Goal: Register for event/course: Sign up to attend an event or enroll in a course

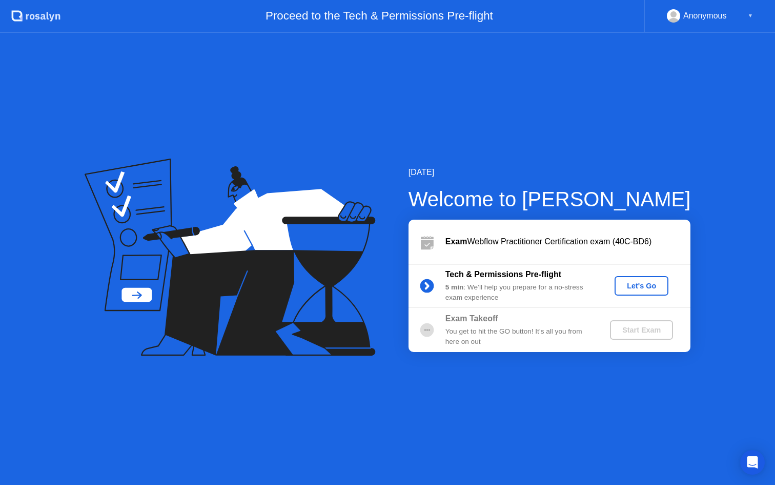
click at [637, 292] on button "Let's Go" at bounding box center [642, 285] width 54 height 19
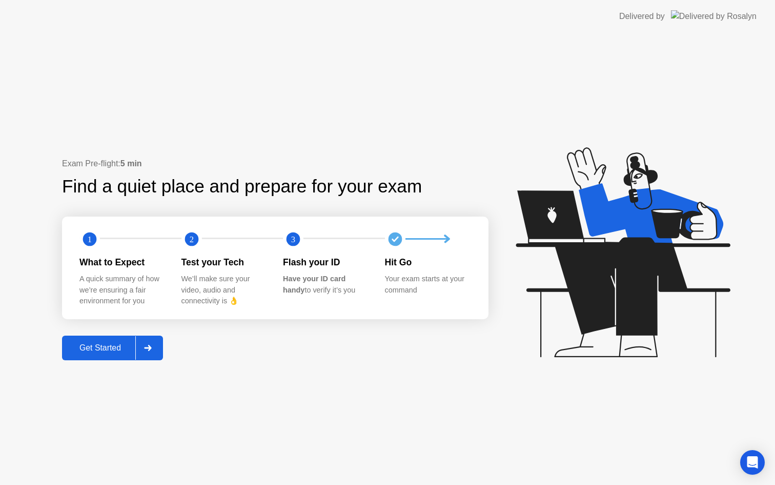
click at [132, 345] on div "Get Started" at bounding box center [100, 347] width 70 height 9
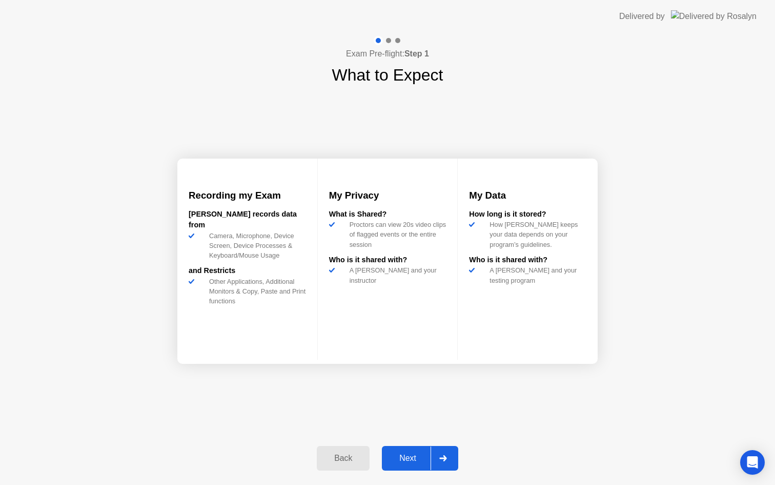
click at [418, 458] on div "Next" at bounding box center [408, 457] width 46 height 9
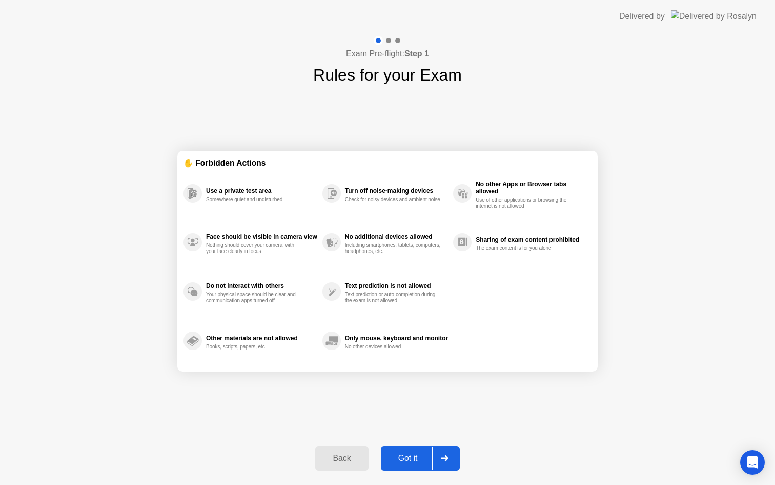
click at [418, 458] on div "Got it" at bounding box center [408, 457] width 48 height 9
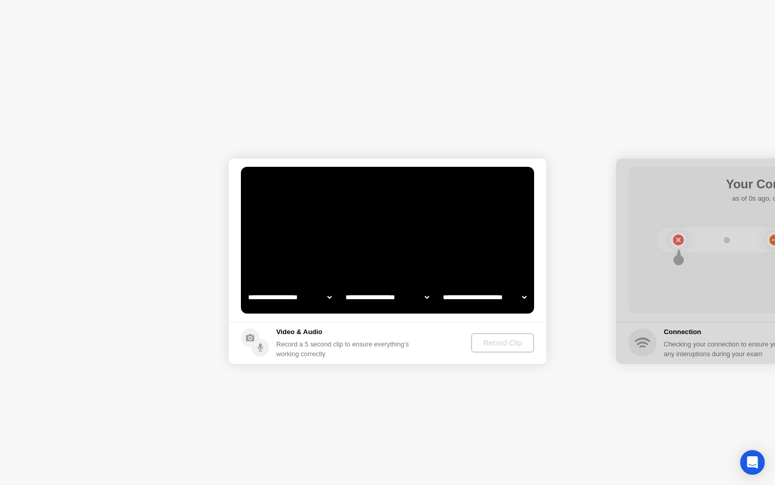
select select "**********"
select select "*******"
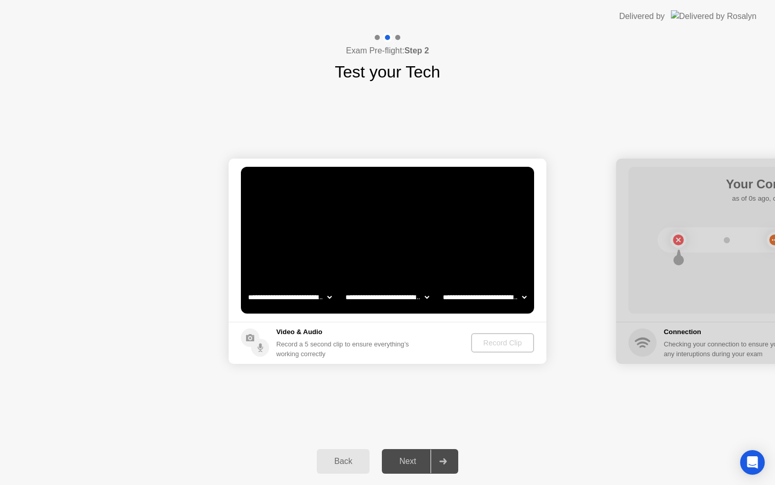
click at [395, 265] on video at bounding box center [387, 240] width 293 height 147
click at [497, 347] on div "Record Clip" at bounding box center [503, 342] width 55 height 8
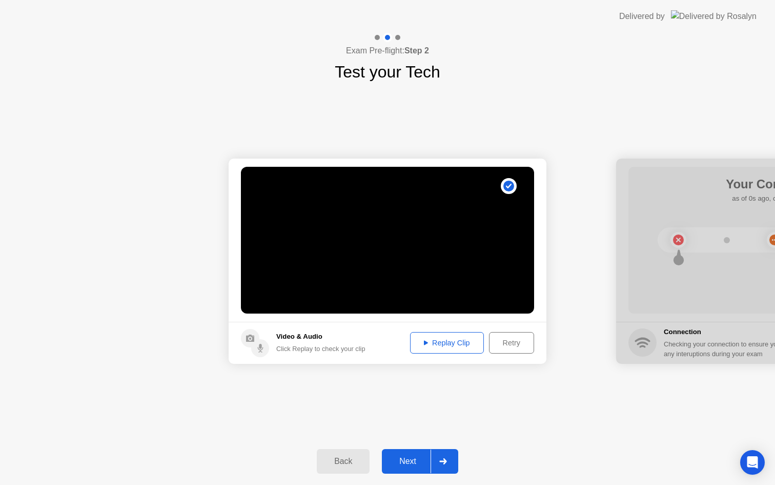
click at [426, 344] on icon at bounding box center [426, 342] width 4 height 5
click at [417, 463] on div "Next" at bounding box center [408, 460] width 46 height 9
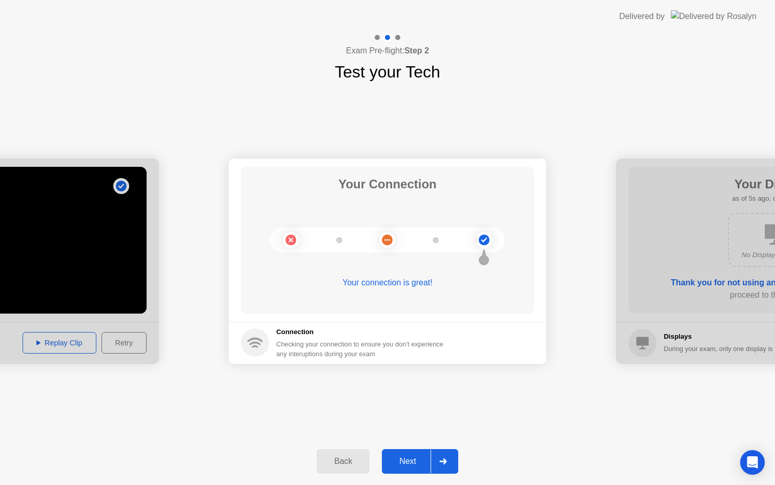
click at [417, 463] on div "Next" at bounding box center [408, 460] width 46 height 9
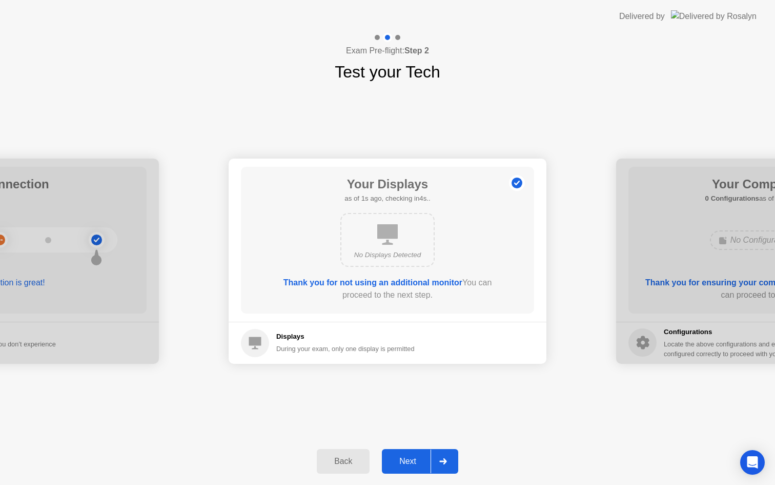
click at [417, 463] on div "Next" at bounding box center [408, 460] width 46 height 9
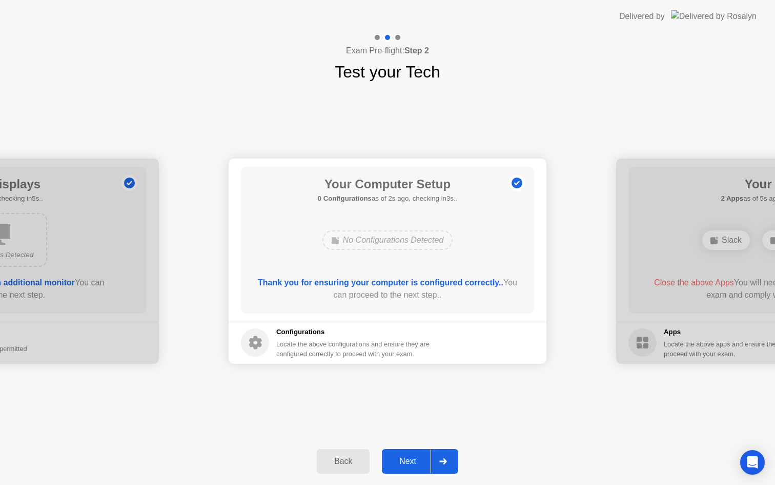
click at [417, 463] on div "Next" at bounding box center [408, 460] width 46 height 9
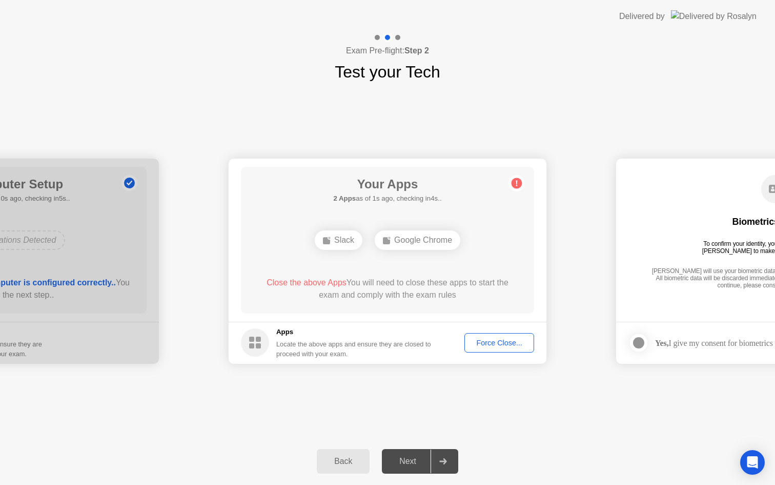
click at [498, 346] on div "Force Close..." at bounding box center [499, 342] width 63 height 8
click at [490, 344] on div "Force Close..." at bounding box center [499, 342] width 63 height 8
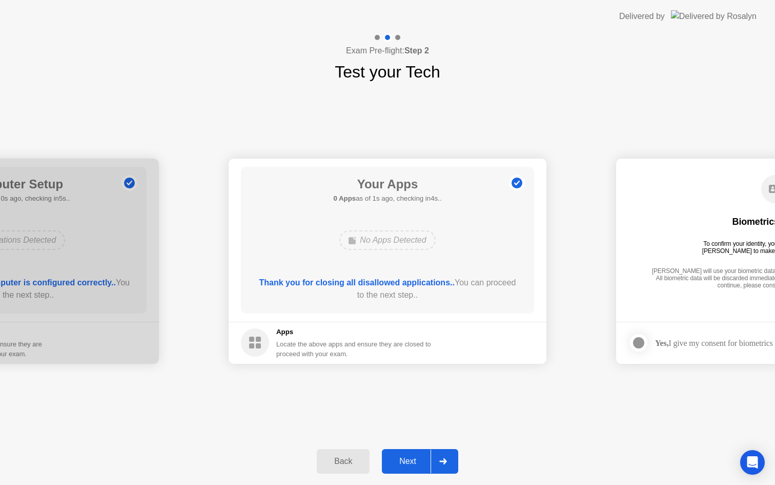
click at [444, 459] on icon at bounding box center [442, 461] width 7 height 6
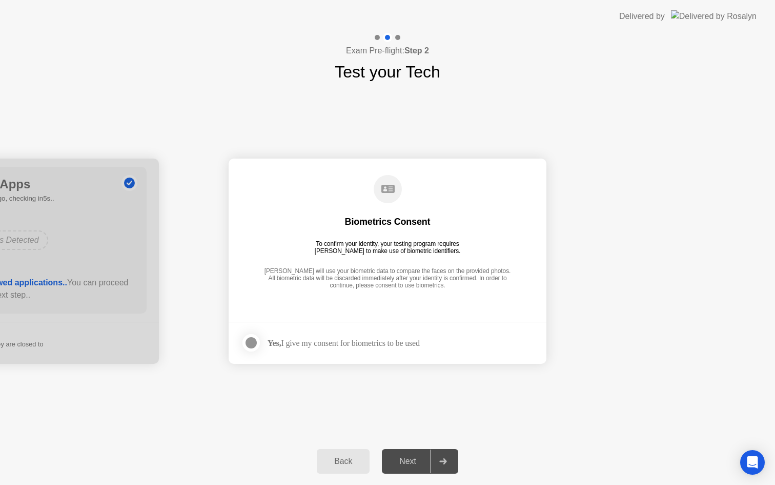
click at [444, 459] on icon at bounding box center [442, 461] width 7 height 6
click at [247, 346] on div at bounding box center [251, 342] width 12 height 12
click at [445, 468] on div at bounding box center [443, 461] width 25 height 24
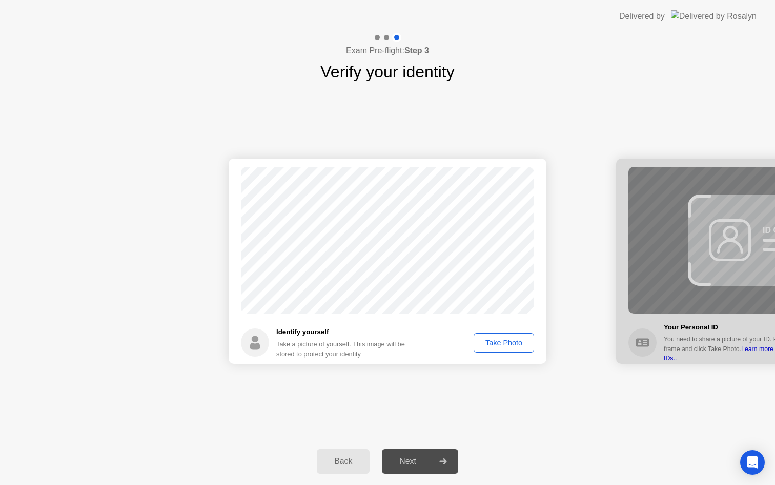
click at [501, 345] on div "Take Photo" at bounding box center [503, 342] width 53 height 8
click at [413, 465] on div "Next" at bounding box center [408, 460] width 46 height 9
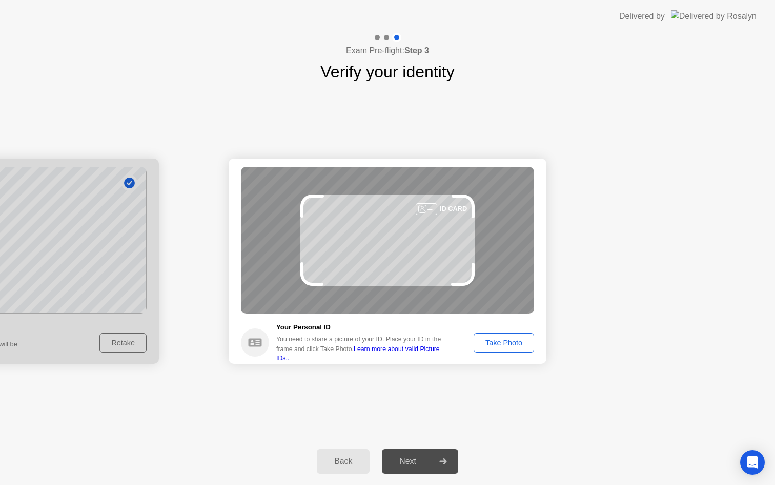
click at [499, 348] on button "Take Photo" at bounding box center [504, 342] width 61 height 19
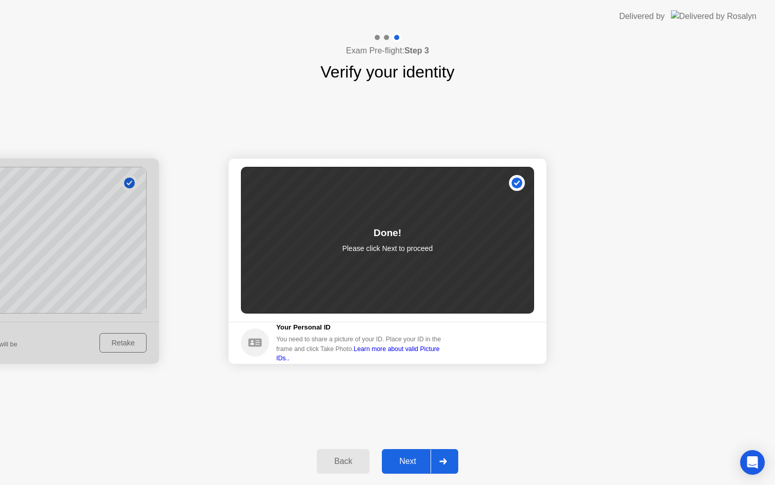
click at [419, 461] on div "Next" at bounding box center [408, 460] width 46 height 9
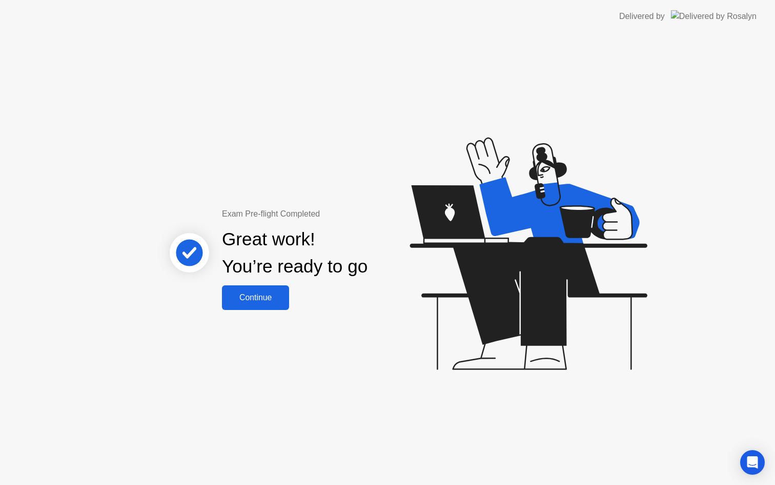
click at [252, 304] on button "Continue" at bounding box center [255, 297] width 67 height 25
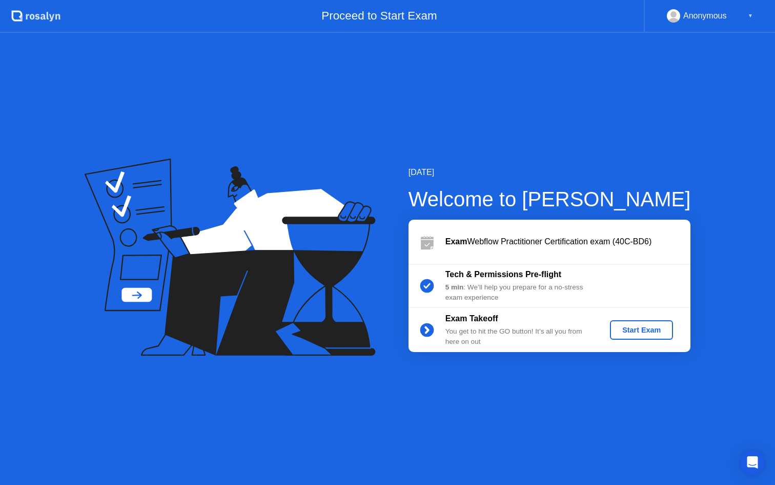
click at [652, 331] on div "Start Exam" at bounding box center [641, 330] width 55 height 8
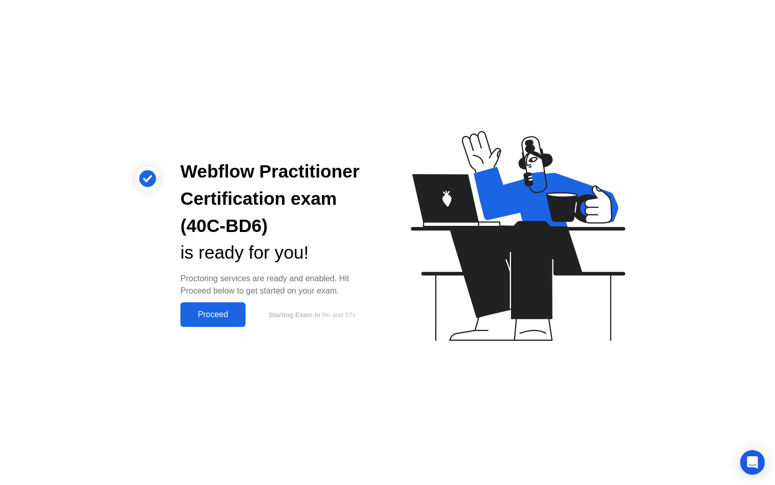
click at [210, 315] on div "Proceed" at bounding box center [213, 314] width 59 height 9
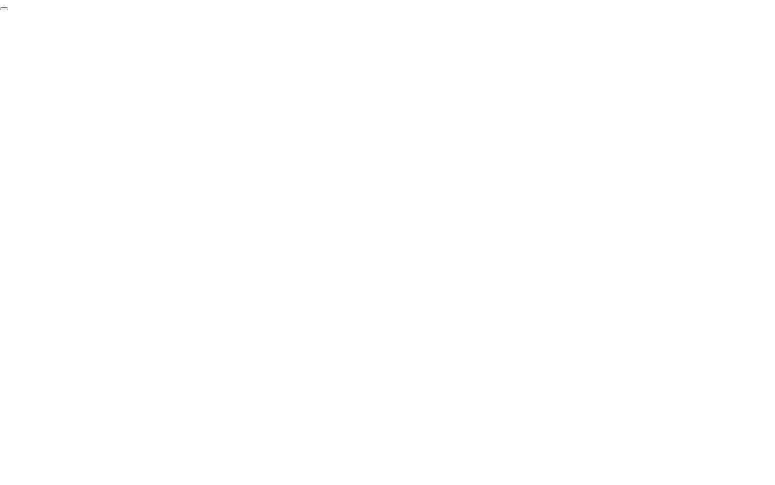
click div "End Proctoring Session"
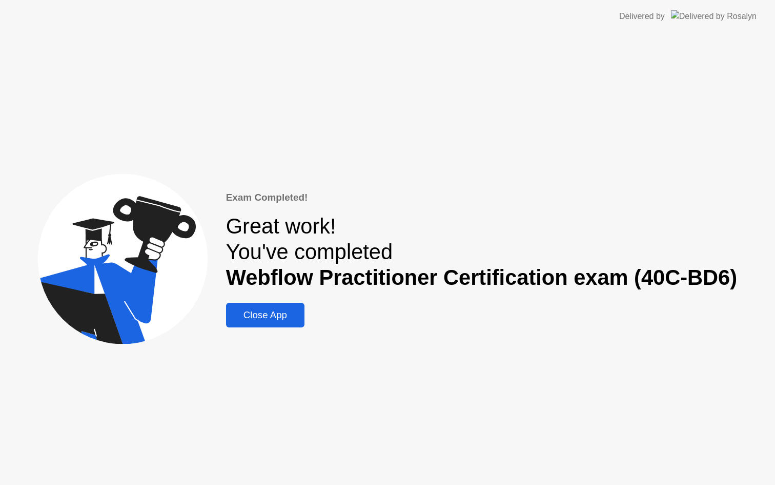
click at [270, 310] on div "Close App" at bounding box center [265, 314] width 72 height 11
